Goal: Task Accomplishment & Management: Use online tool/utility

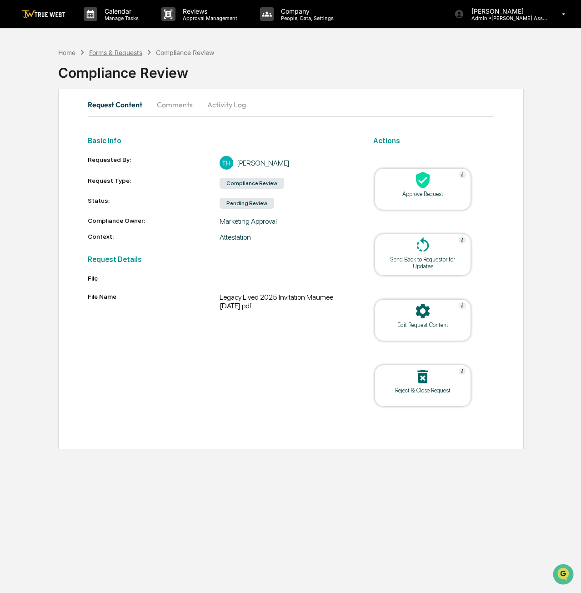
click at [125, 50] on div "Forms & Requests" at bounding box center [115, 53] width 53 height 8
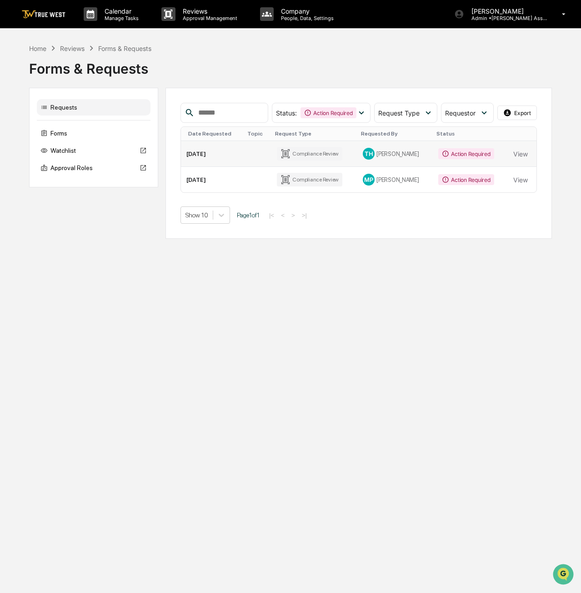
click at [529, 156] on td "View" at bounding box center [522, 154] width 29 height 26
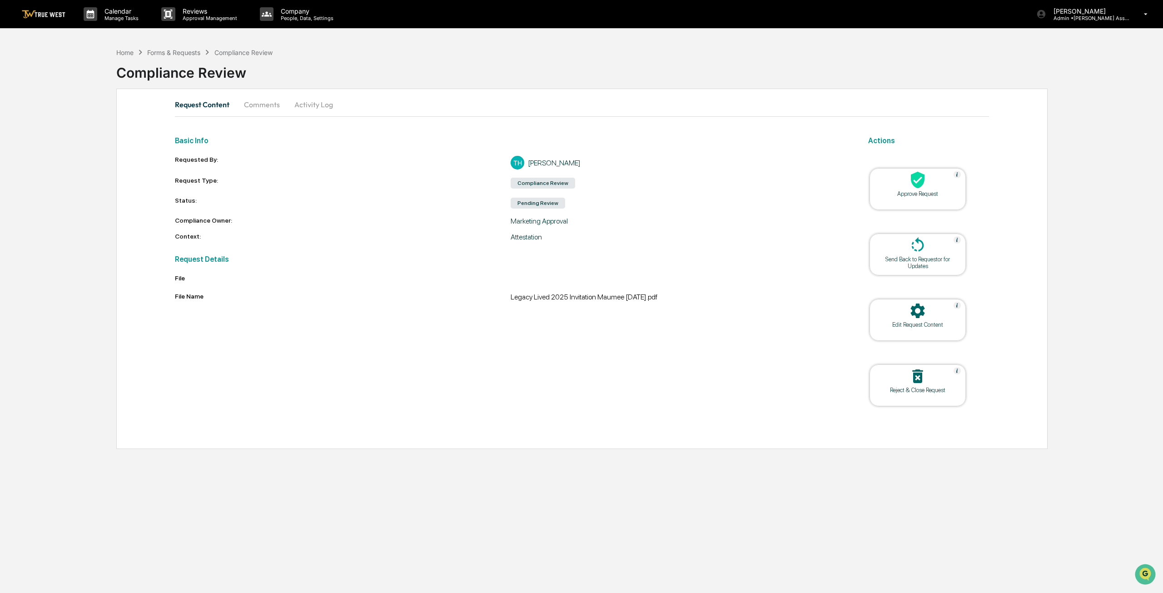
click at [266, 101] on button "Comments" at bounding box center [262, 105] width 50 height 22
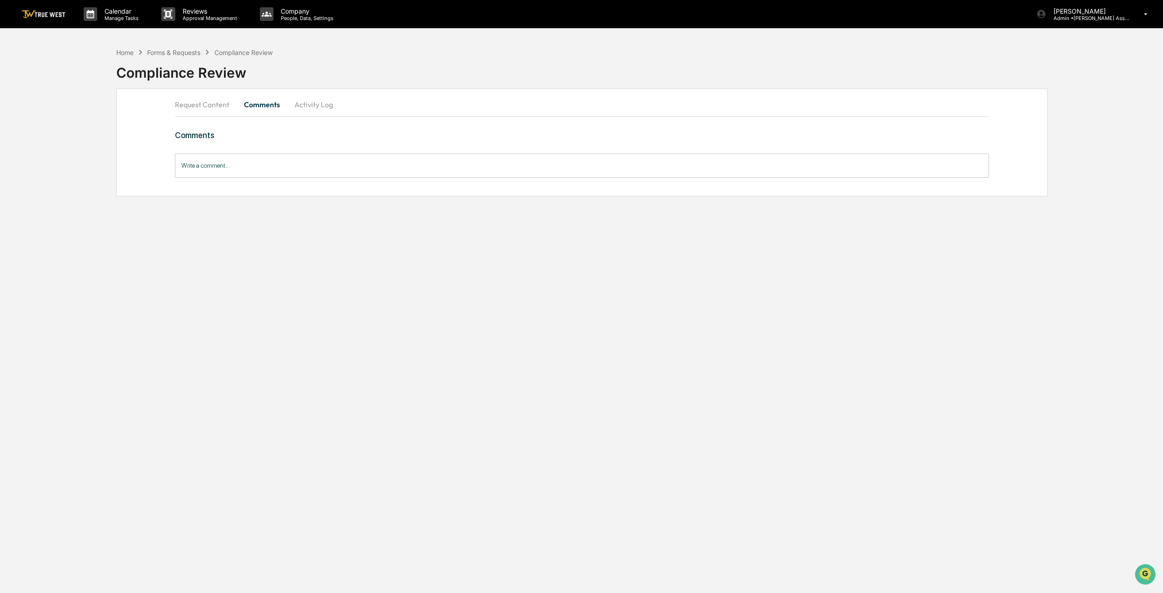
click at [202, 100] on button "Request Content" at bounding box center [206, 105] width 62 height 22
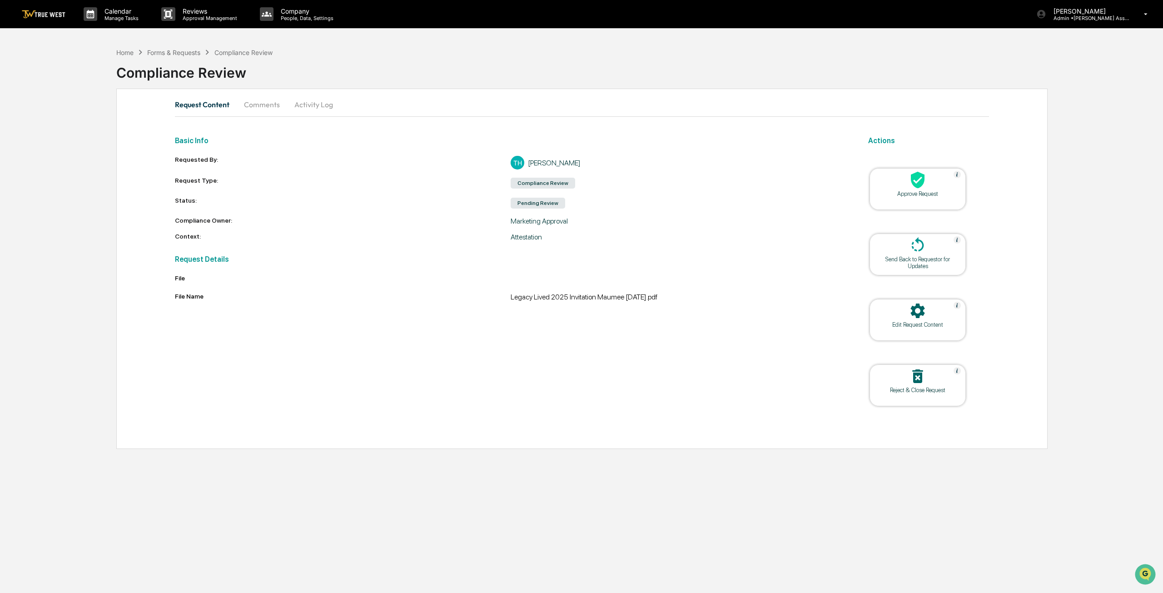
click at [580, 195] on div "Approve Request" at bounding box center [918, 193] width 82 height 7
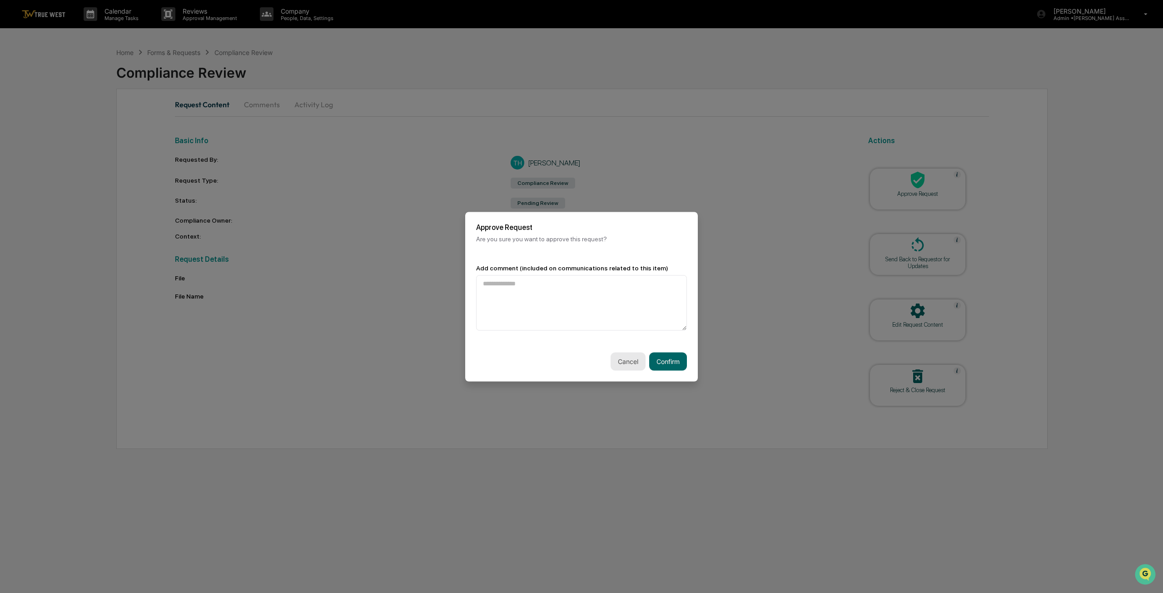
click at [580, 360] on button "Cancel" at bounding box center [628, 361] width 35 height 18
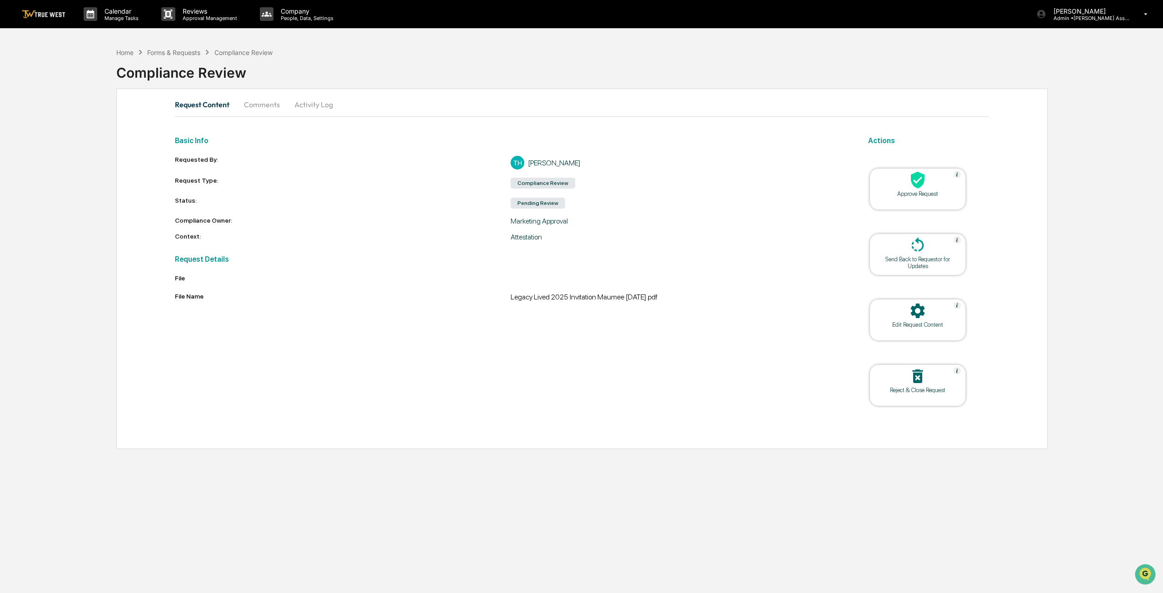
click at [532, 206] on div "Pending Review" at bounding box center [538, 203] width 55 height 11
click at [308, 104] on button "Activity Log" at bounding box center [313, 105] width 53 height 22
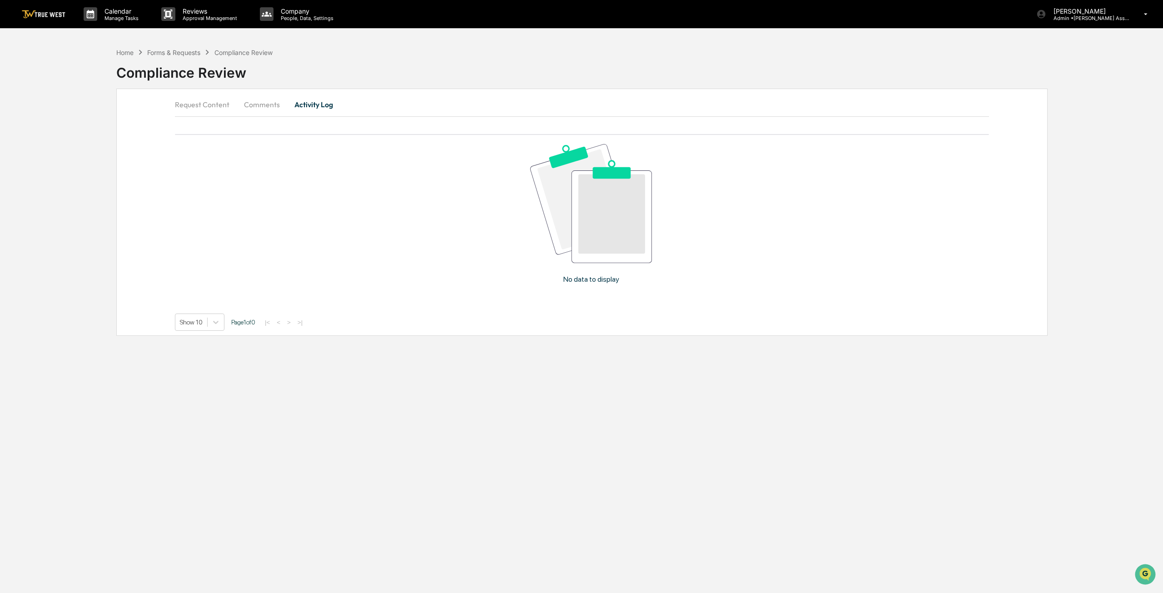
click at [202, 105] on button "Request Content" at bounding box center [206, 105] width 62 height 22
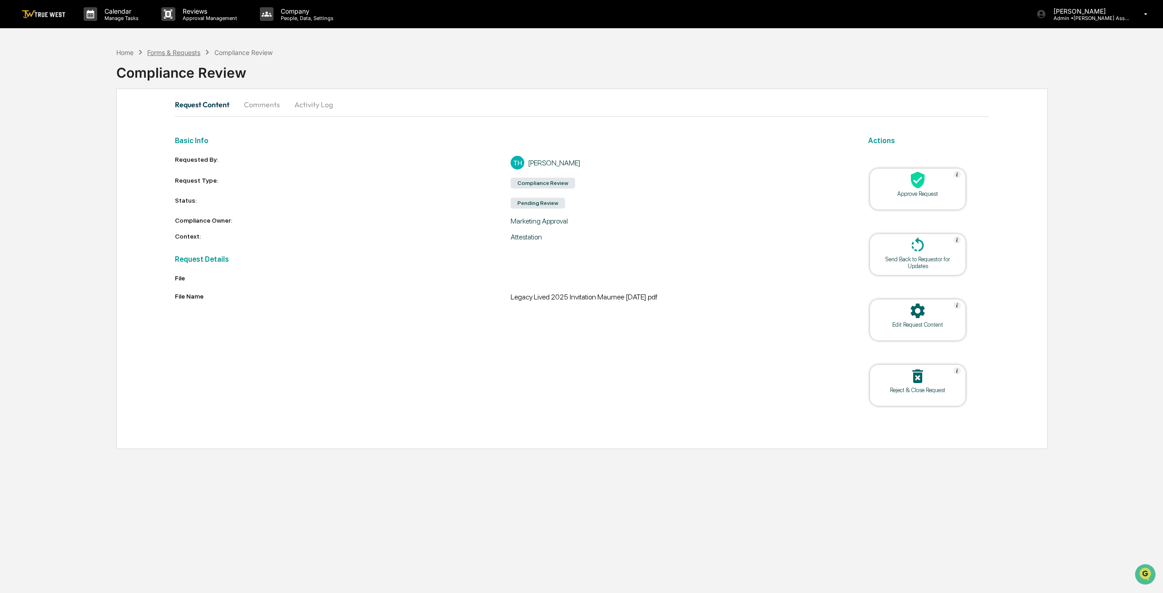
click at [194, 51] on div "Forms & Requests" at bounding box center [173, 53] width 53 height 8
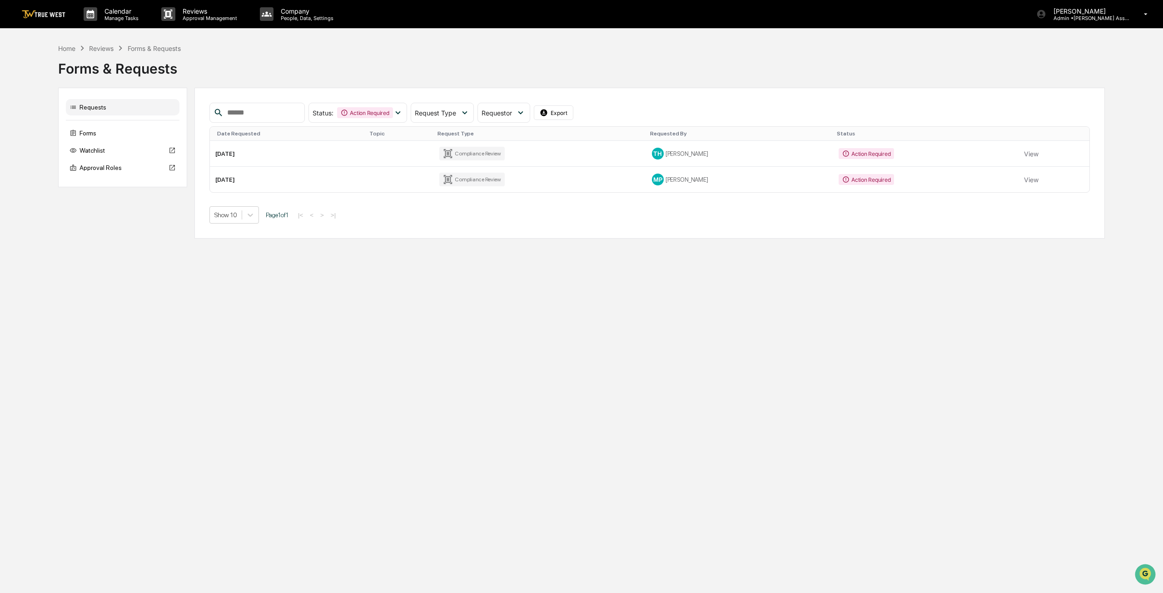
click at [99, 49] on div "Reviews" at bounding box center [101, 49] width 25 height 8
click at [100, 47] on div "Reviews" at bounding box center [101, 49] width 25 height 8
click at [66, 49] on div "Home" at bounding box center [66, 49] width 17 height 8
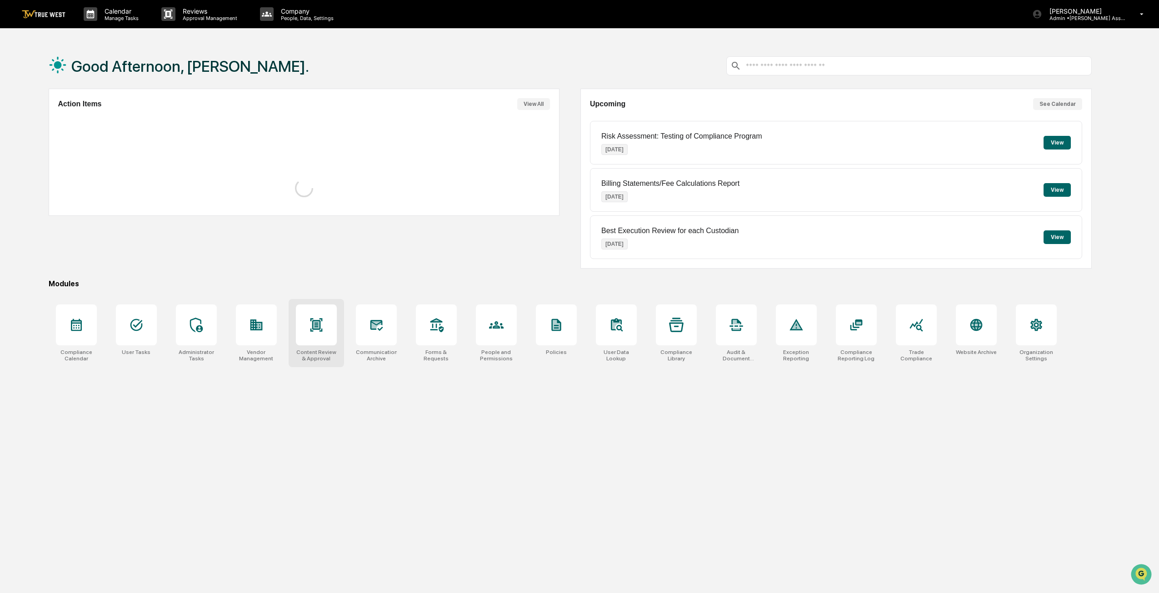
click at [309, 347] on div "Content Review & Approval" at bounding box center [316, 333] width 55 height 68
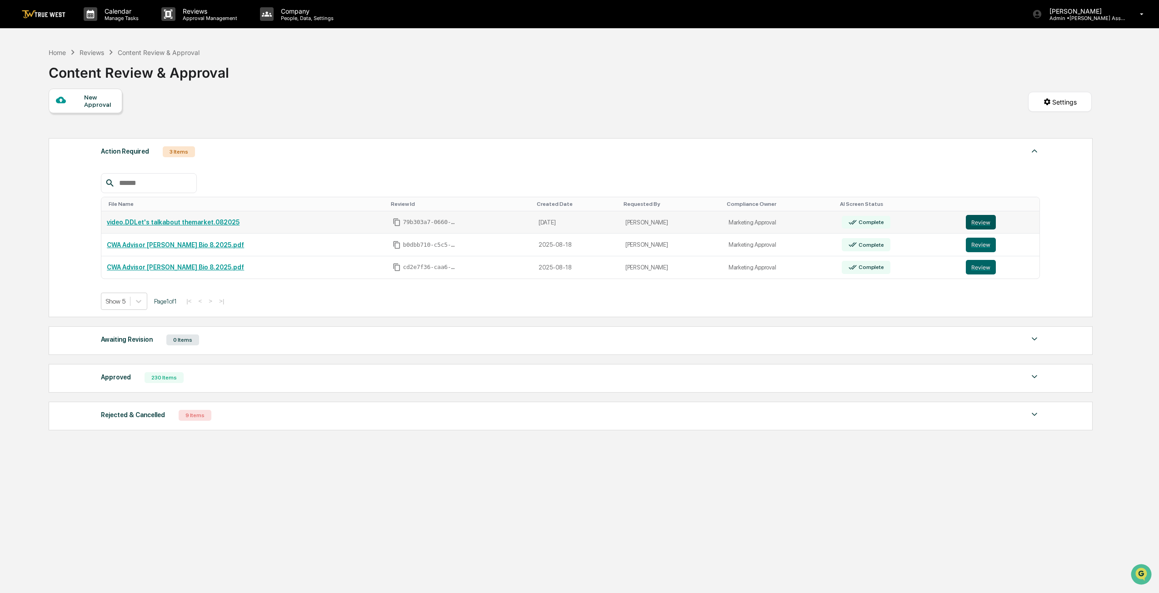
click at [976, 218] on button "Review" at bounding box center [981, 222] width 30 height 15
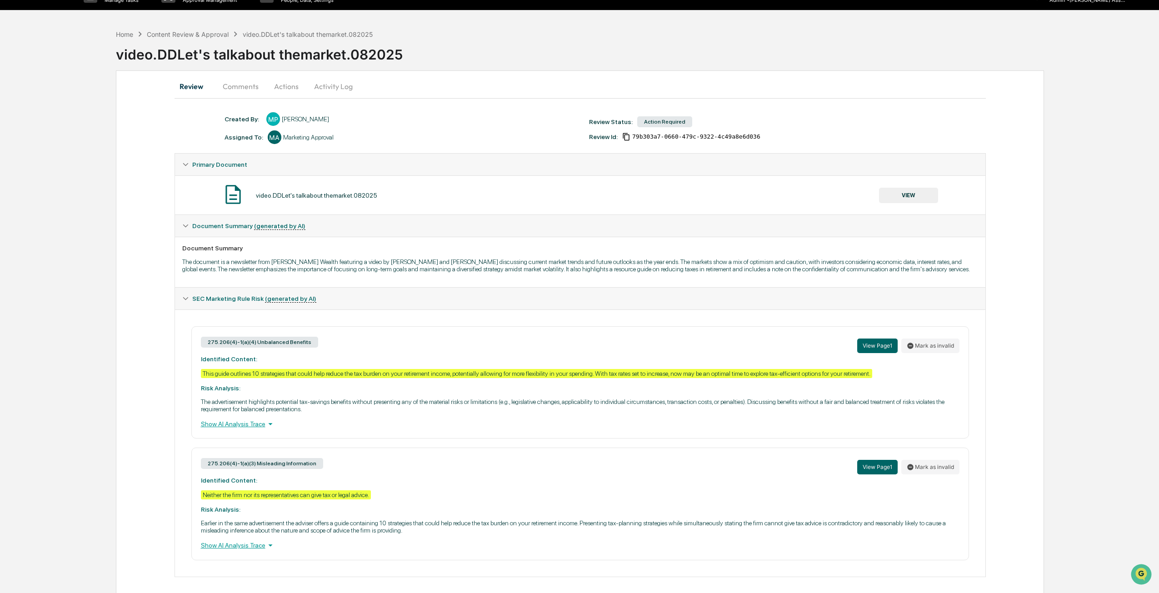
scroll to position [28, 0]
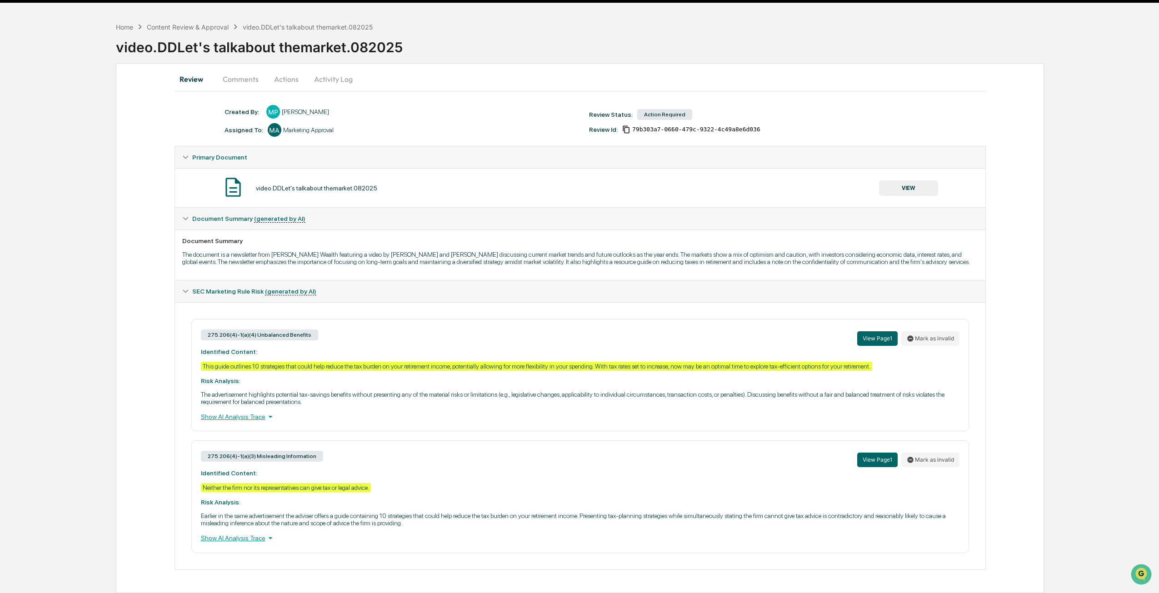
click at [249, 73] on button "Comments" at bounding box center [240, 79] width 50 height 22
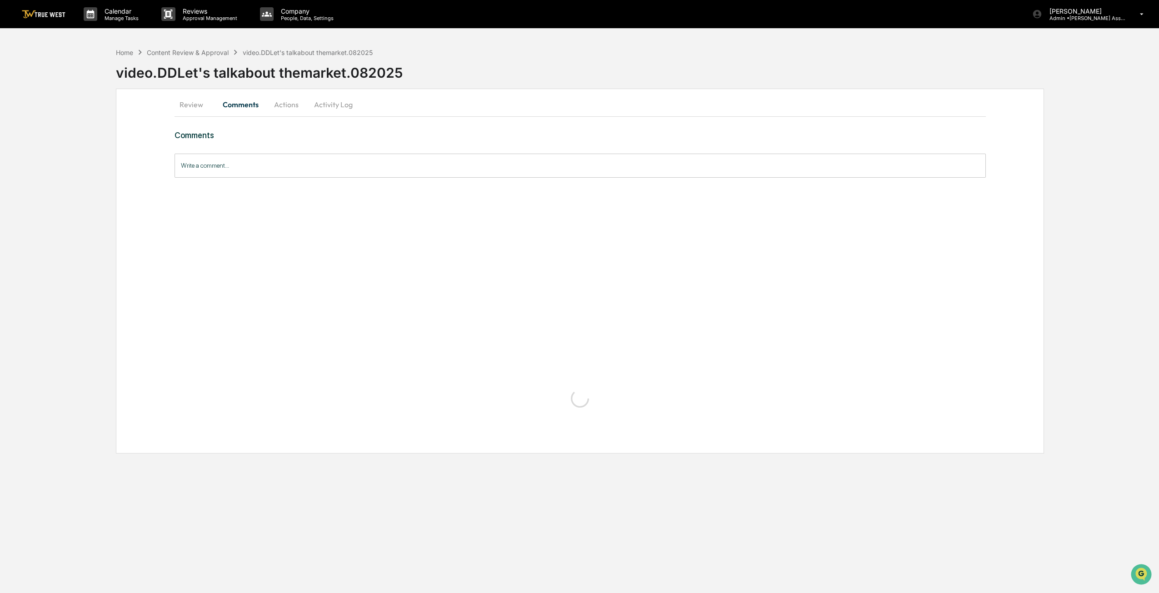
scroll to position [0, 0]
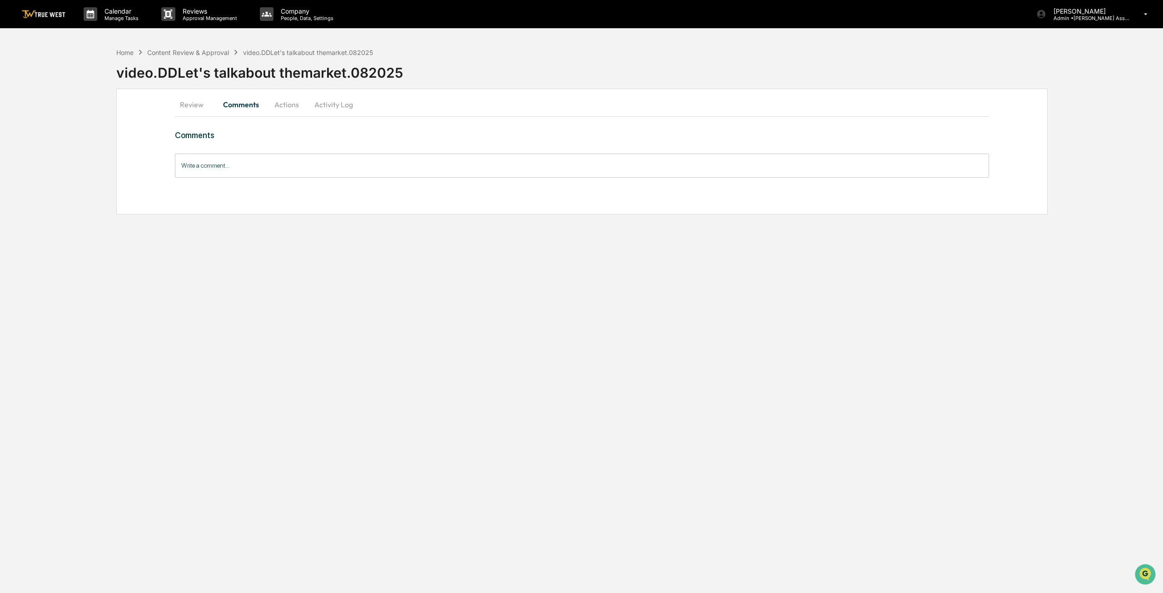
click at [281, 101] on button "Actions" at bounding box center [286, 105] width 41 height 22
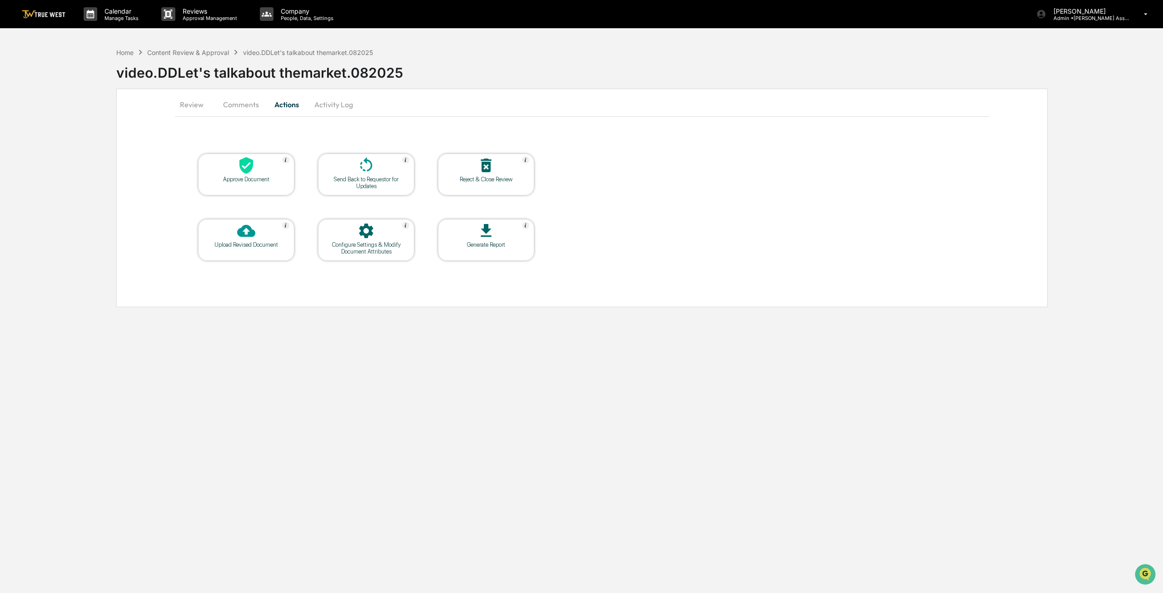
click at [269, 170] on div at bounding box center [246, 166] width 91 height 20
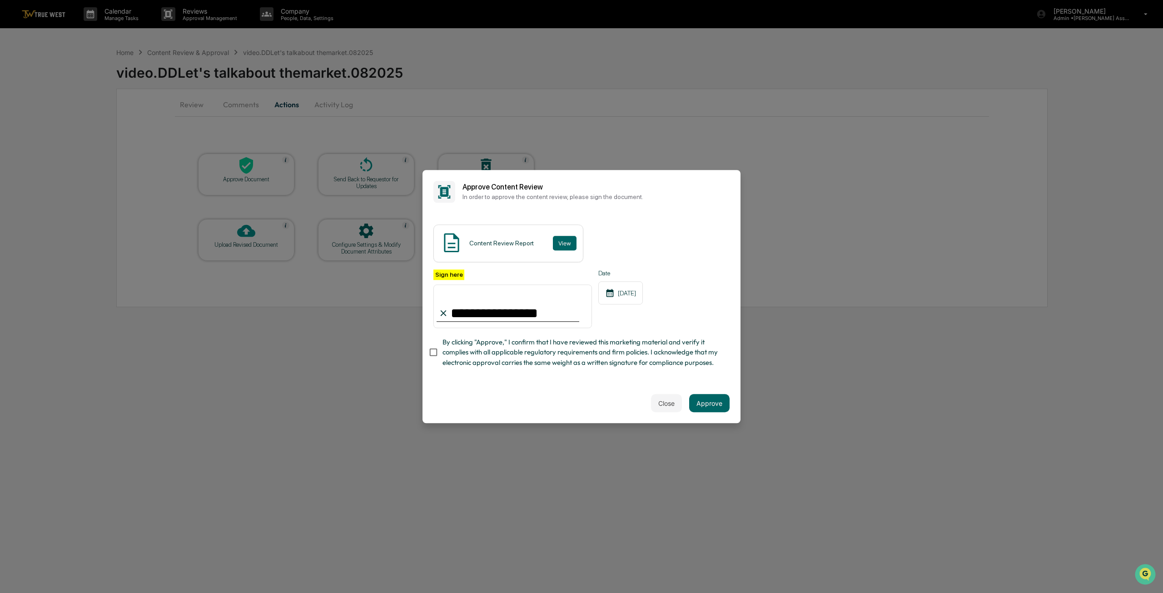
type input "**********"
click at [698, 404] on button "Approve" at bounding box center [709, 403] width 40 height 18
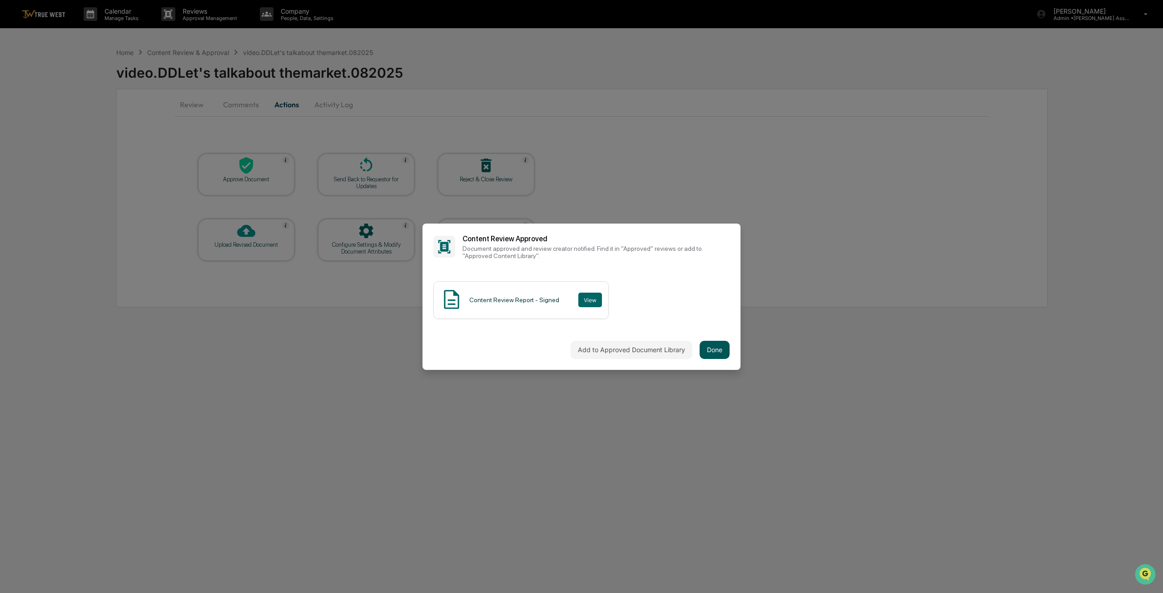
click at [721, 354] on button "Done" at bounding box center [715, 350] width 30 height 18
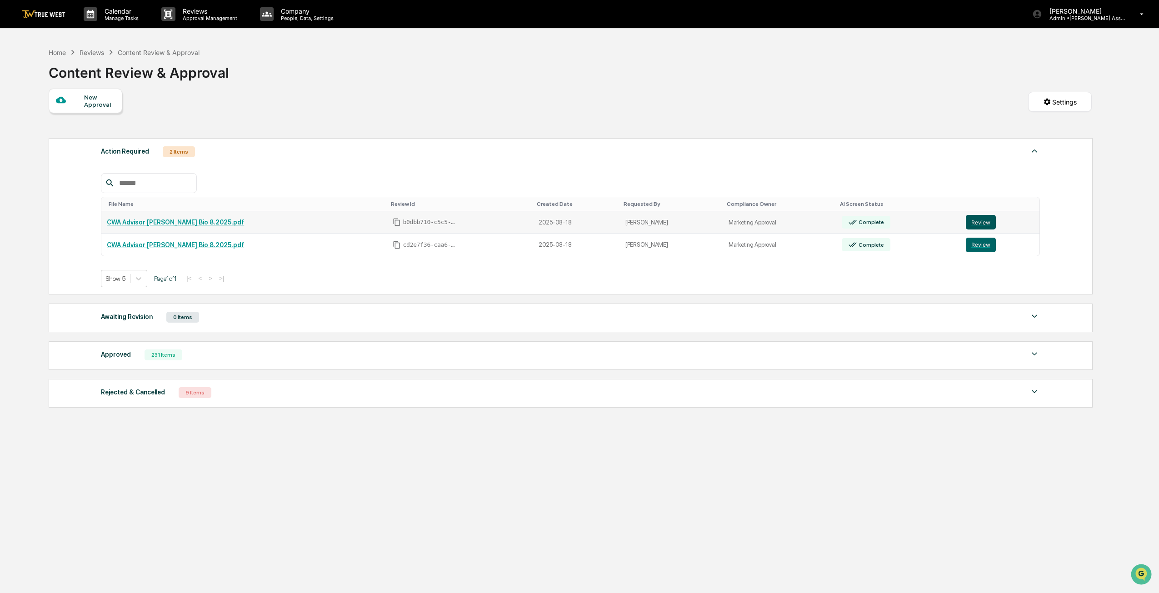
click at [980, 229] on button "Review" at bounding box center [981, 222] width 30 height 15
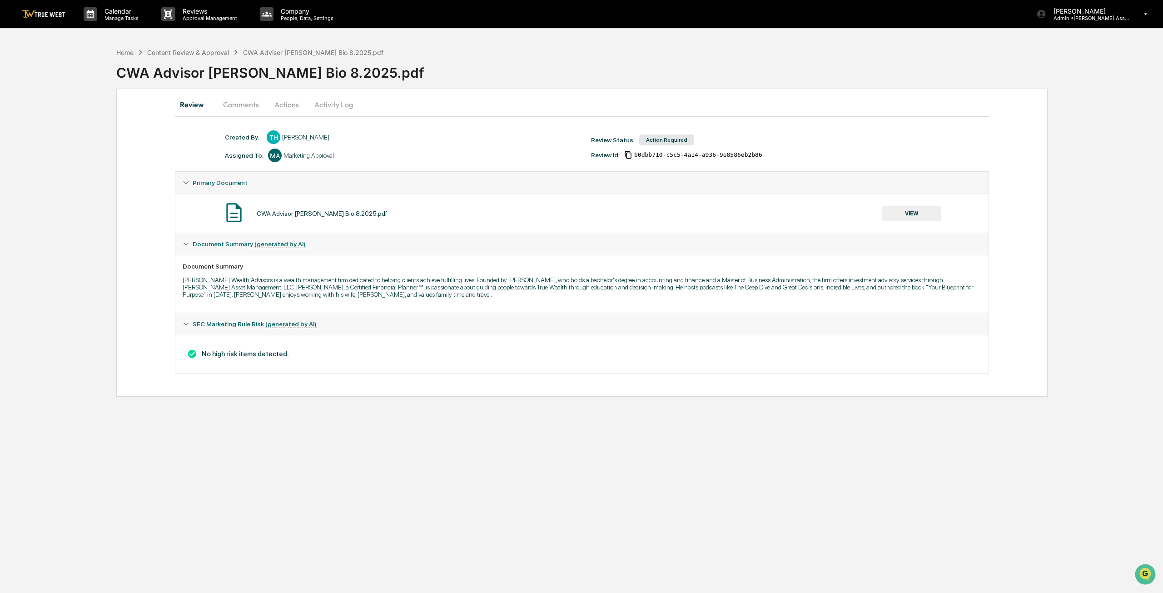
click at [919, 214] on button "VIEW" at bounding box center [912, 213] width 59 height 15
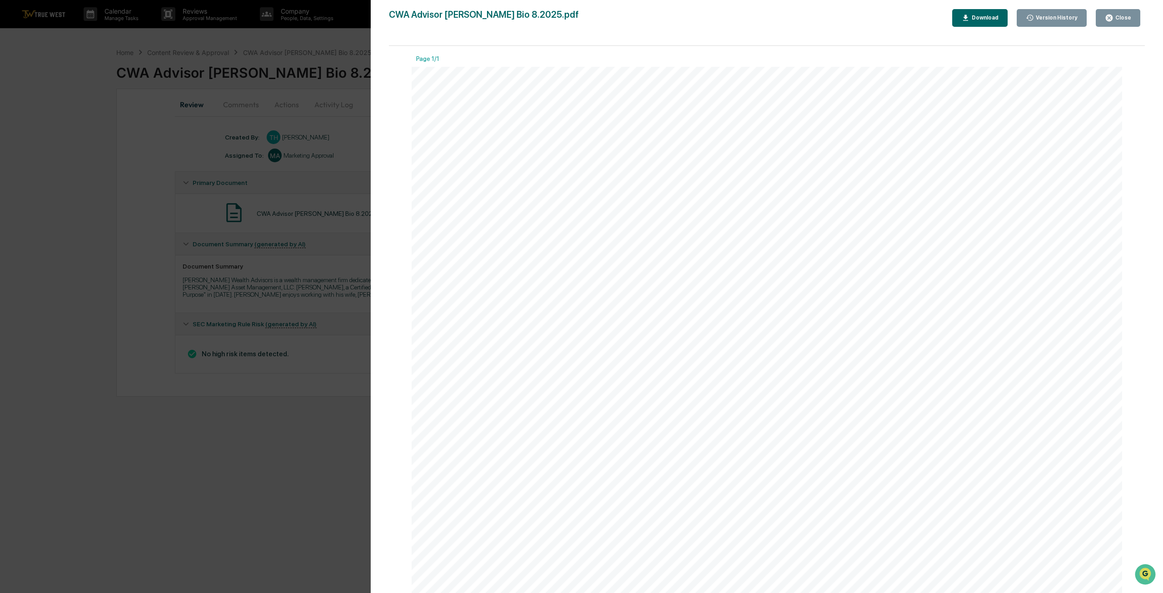
click at [1122, 19] on div "Close" at bounding box center [1123, 18] width 18 height 6
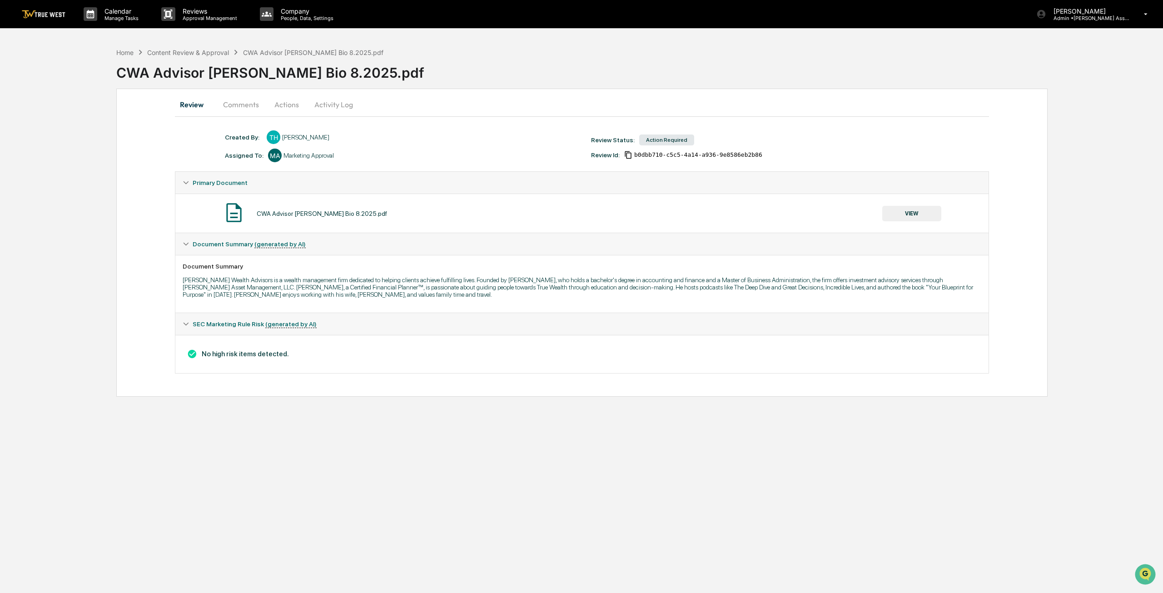
click at [284, 108] on button "Actions" at bounding box center [286, 105] width 41 height 22
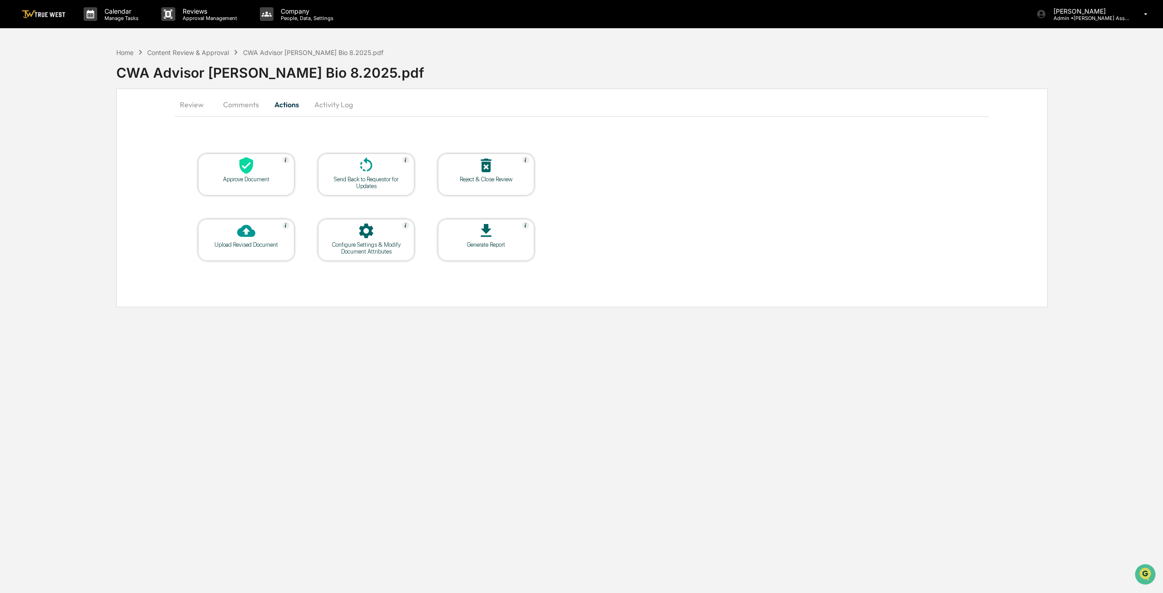
click at [239, 170] on icon at bounding box center [246, 165] width 18 height 18
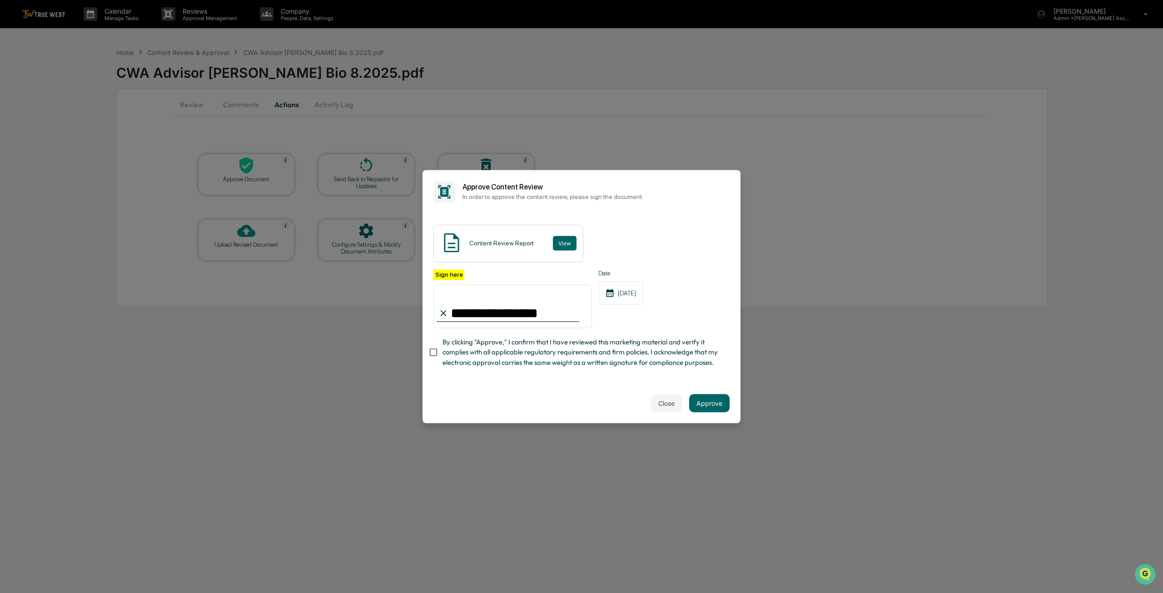
type input "**********"
click at [708, 407] on button "Approve" at bounding box center [709, 403] width 40 height 18
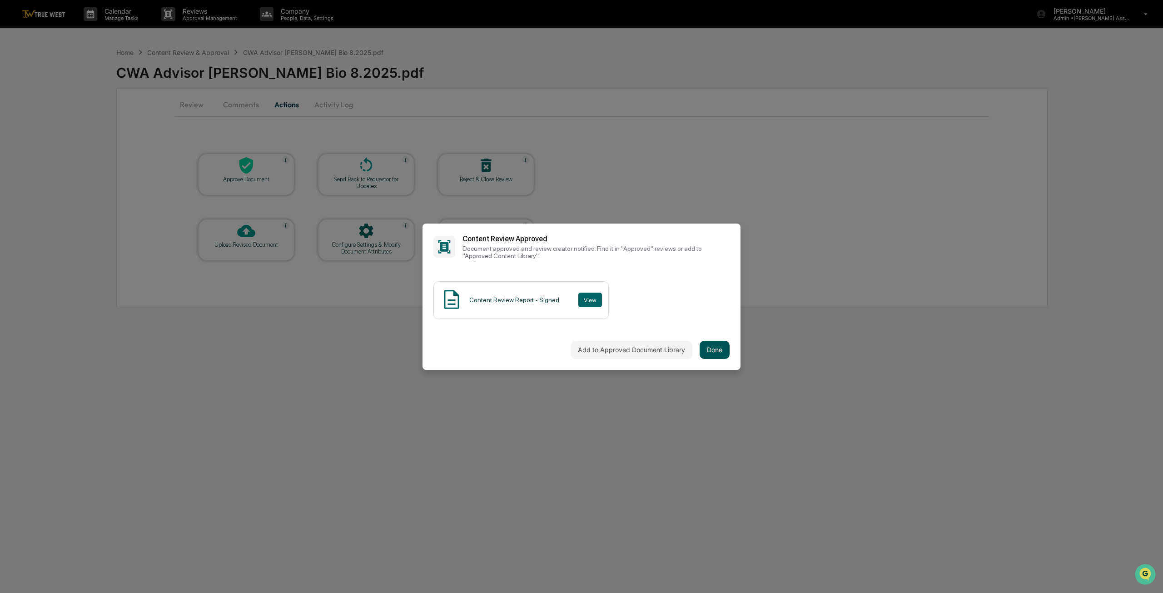
click at [721, 350] on button "Done" at bounding box center [715, 350] width 30 height 18
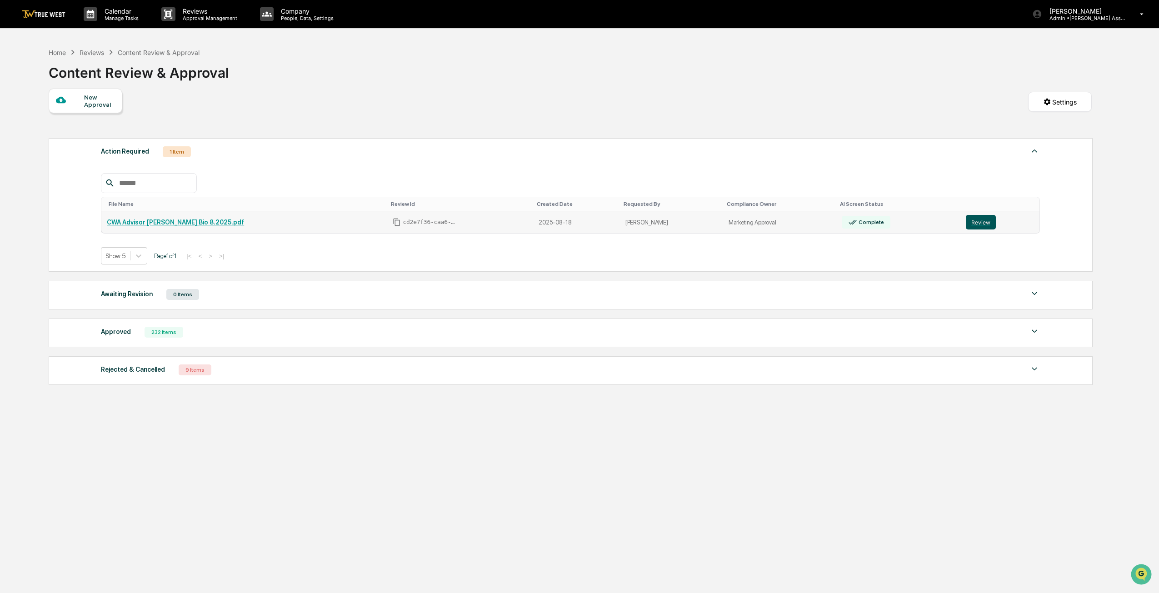
click at [987, 221] on button "Review" at bounding box center [981, 222] width 30 height 15
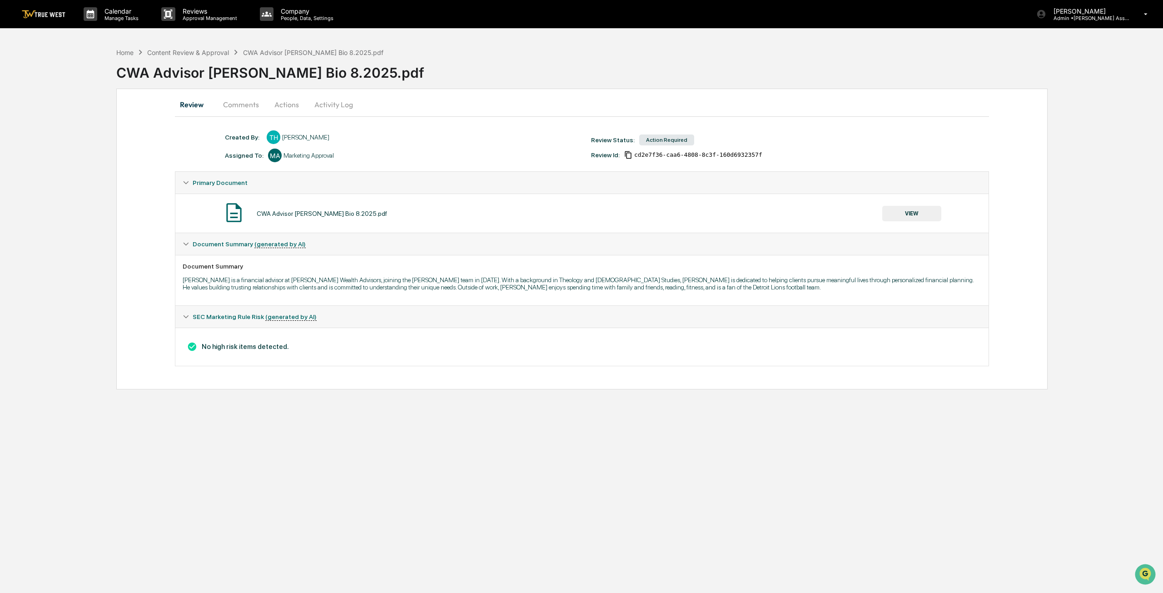
click at [292, 108] on button "Actions" at bounding box center [286, 105] width 41 height 22
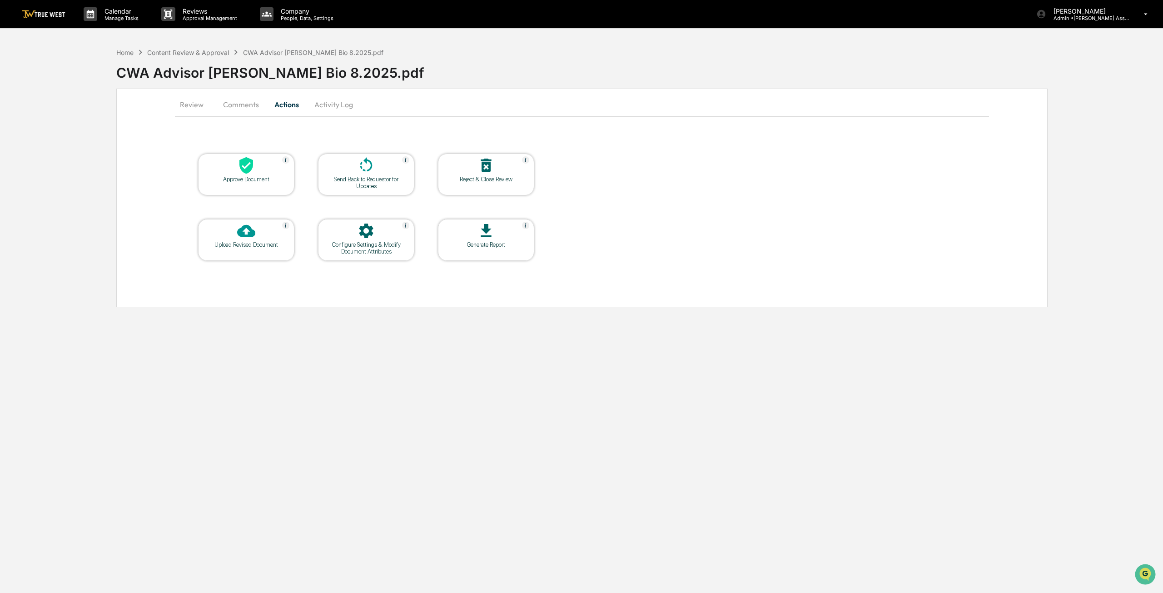
click at [194, 110] on button "Review" at bounding box center [195, 105] width 41 height 22
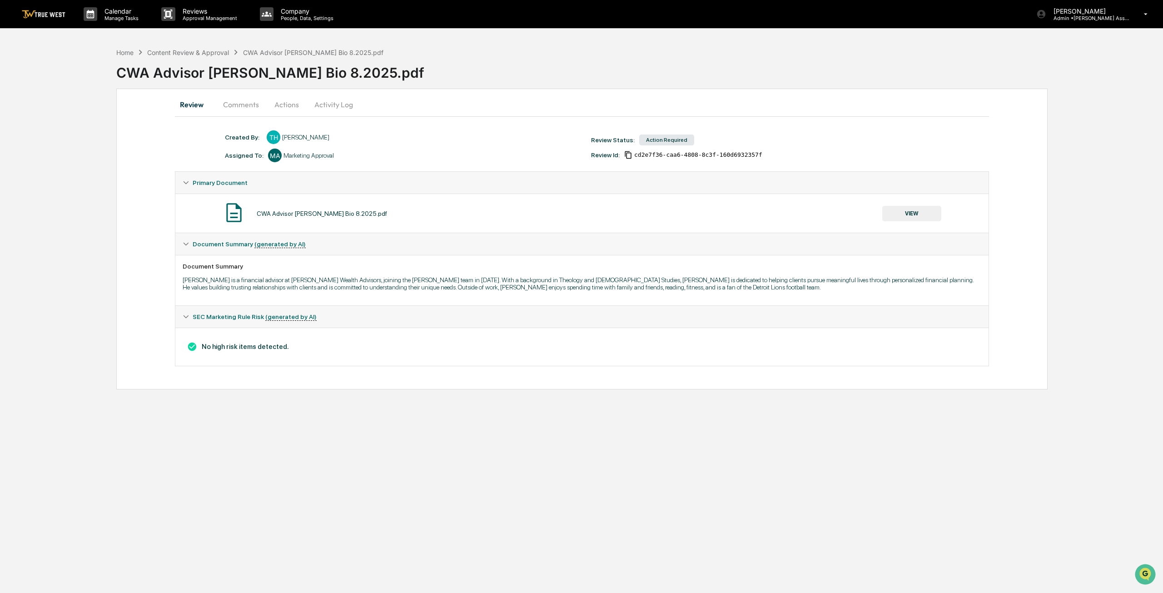
click at [896, 208] on button "VIEW" at bounding box center [912, 213] width 59 height 15
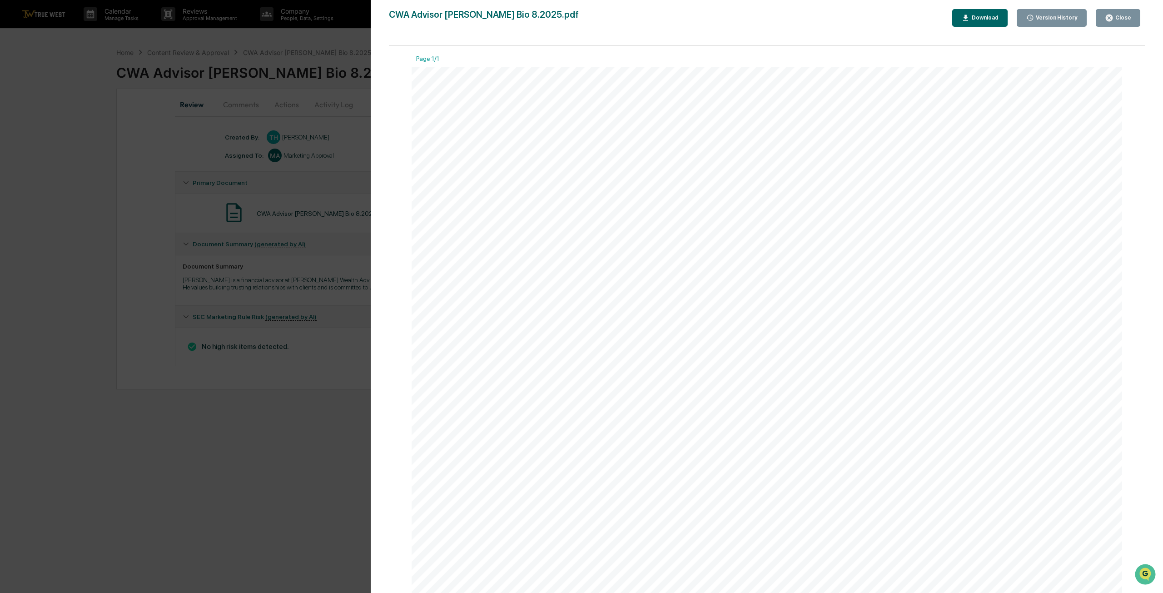
click at [1113, 19] on icon "button" at bounding box center [1109, 18] width 7 height 7
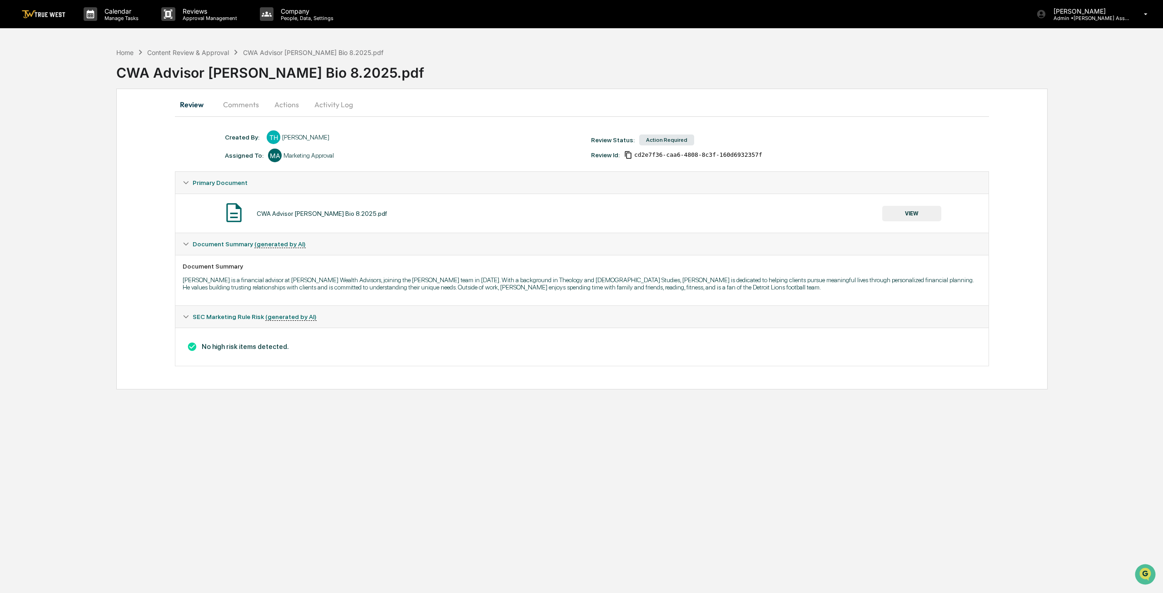
click at [294, 103] on button "Actions" at bounding box center [286, 105] width 41 height 22
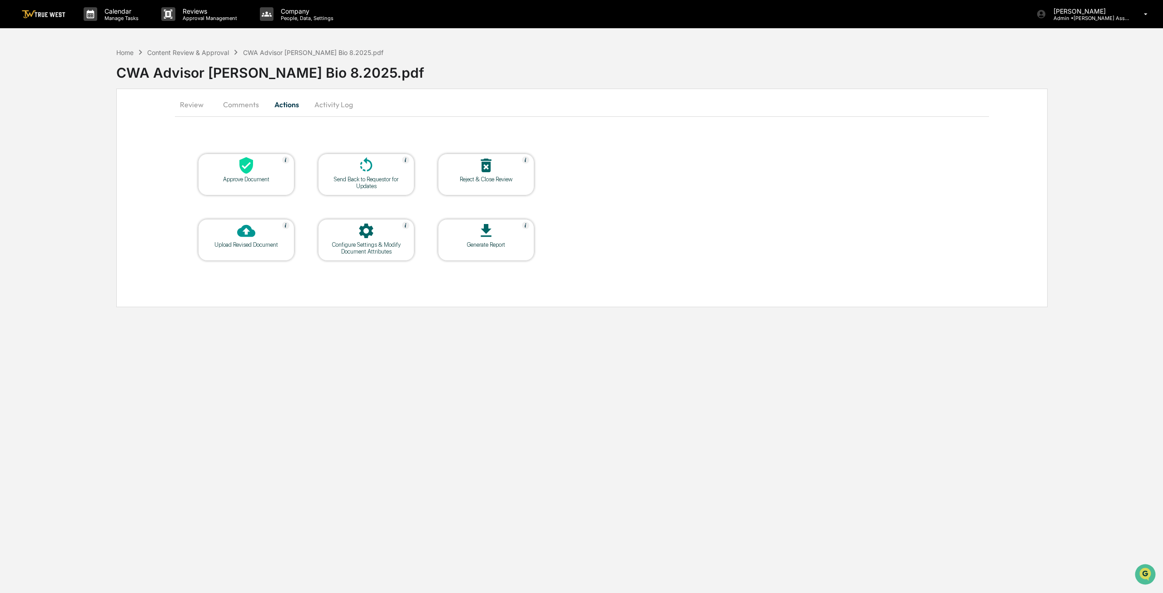
click at [260, 180] on div "Approve Document" at bounding box center [246, 179] width 82 height 7
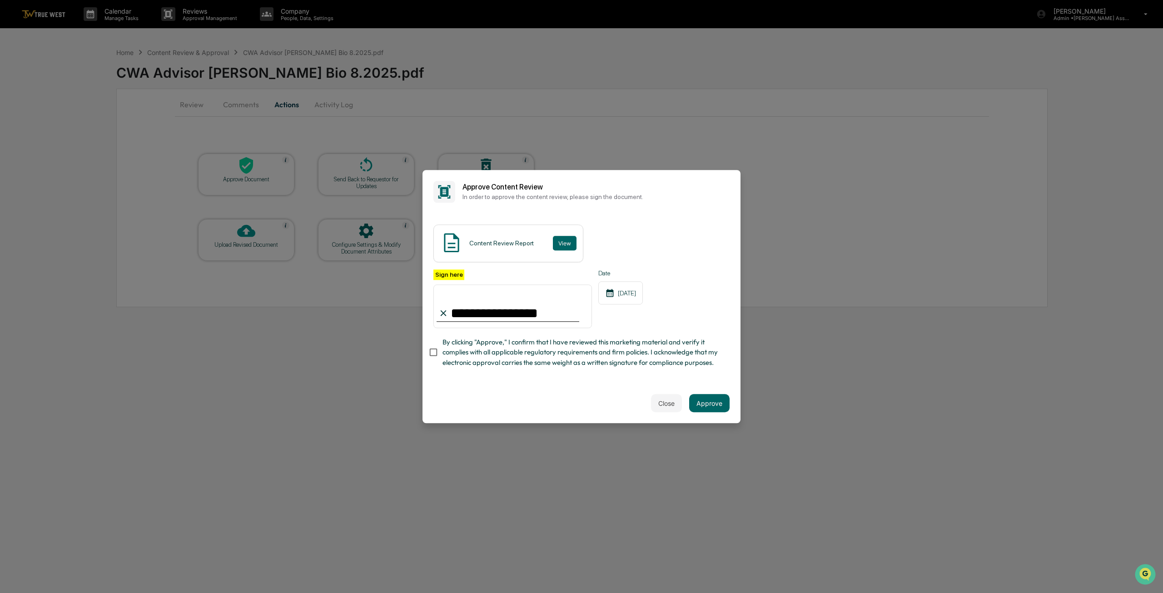
type input "**********"
click at [721, 409] on button "Approve" at bounding box center [709, 403] width 40 height 18
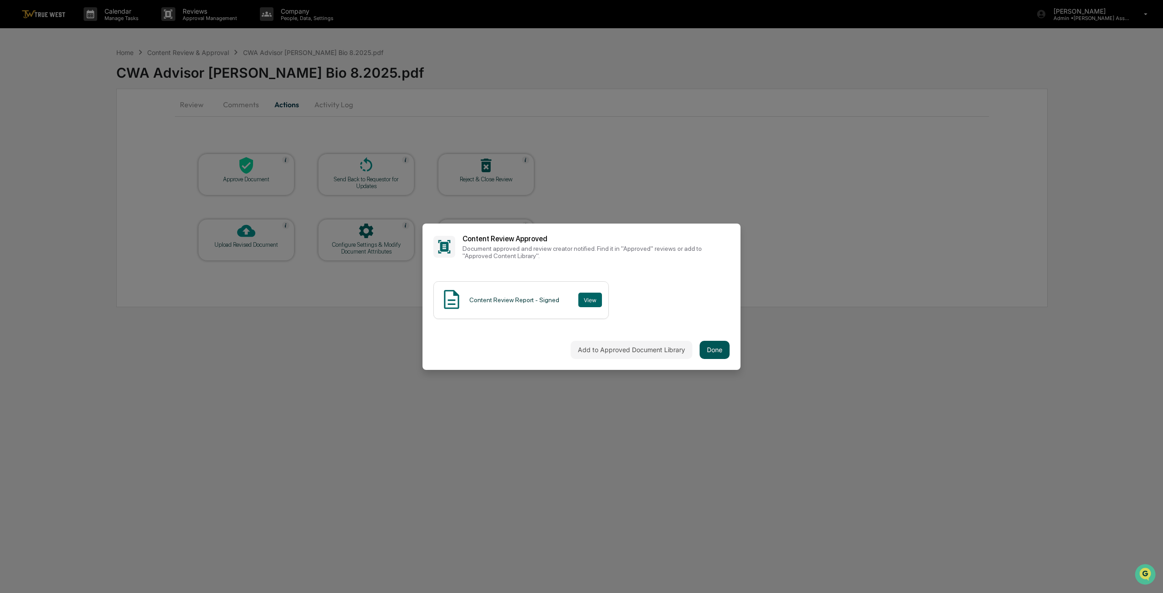
click at [713, 351] on button "Done" at bounding box center [715, 350] width 30 height 18
